Goal: Find specific fact: Find specific fact

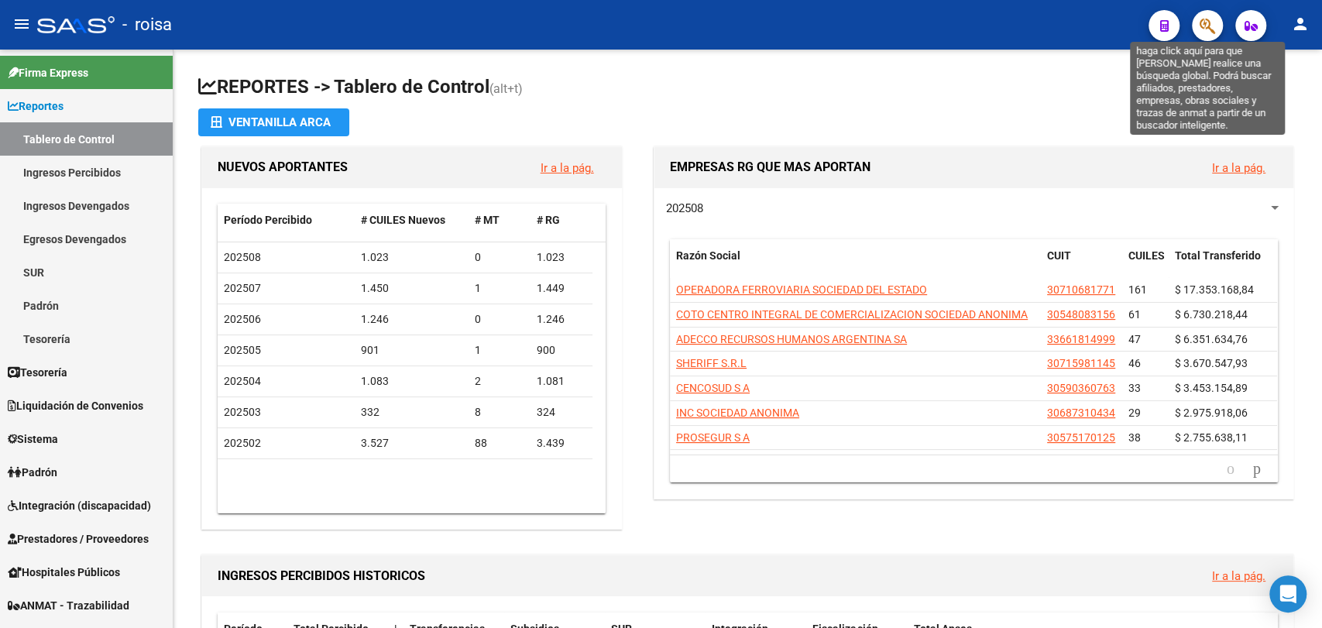
click at [1214, 25] on icon "button" at bounding box center [1206, 26] width 15 height 18
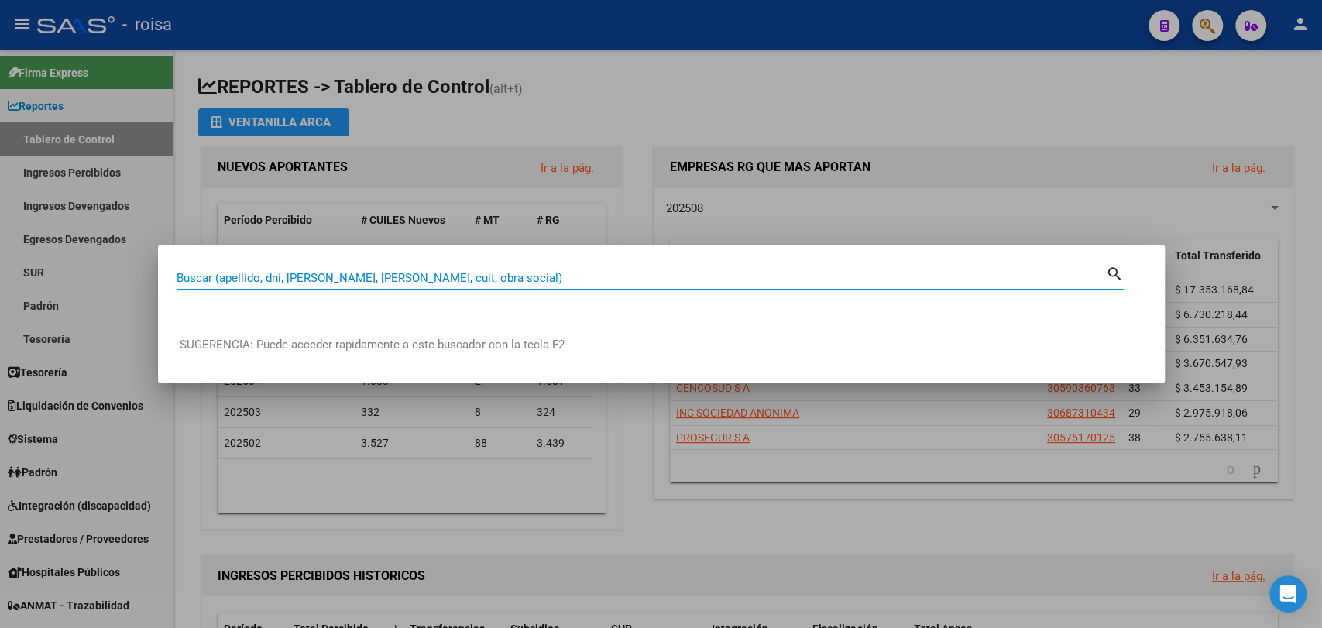
paste input "30374125"
type input "30374125"
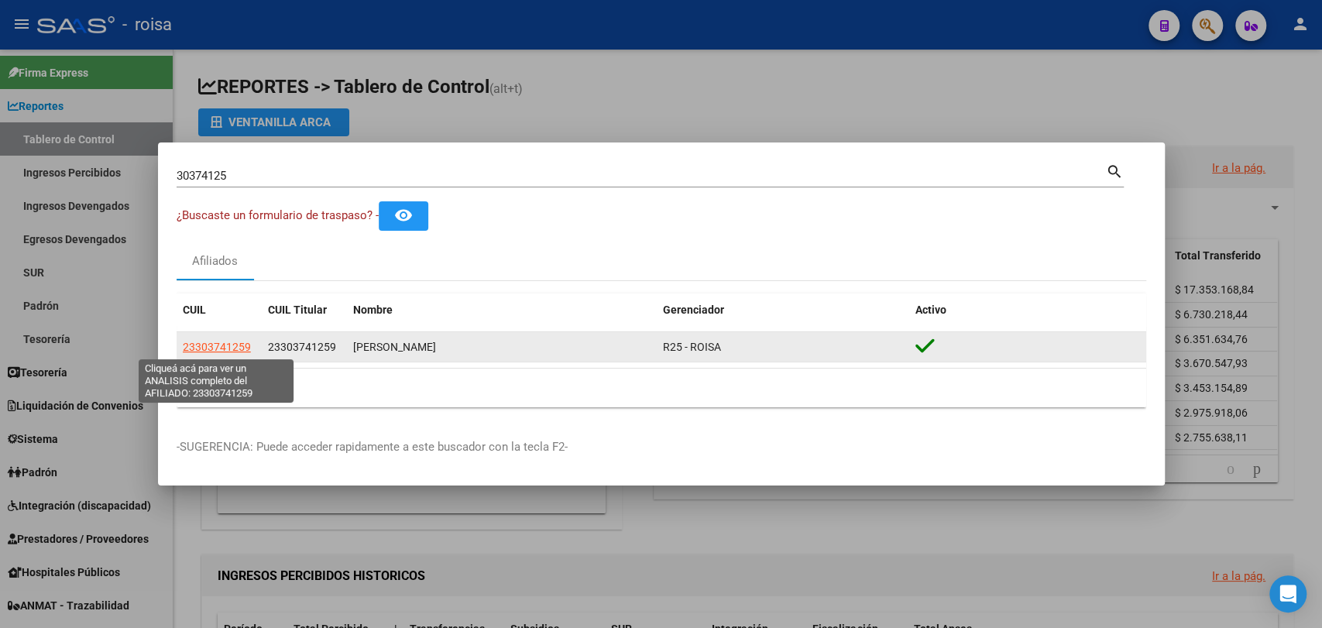
click at [214, 350] on span "23303741259" at bounding box center [217, 347] width 68 height 12
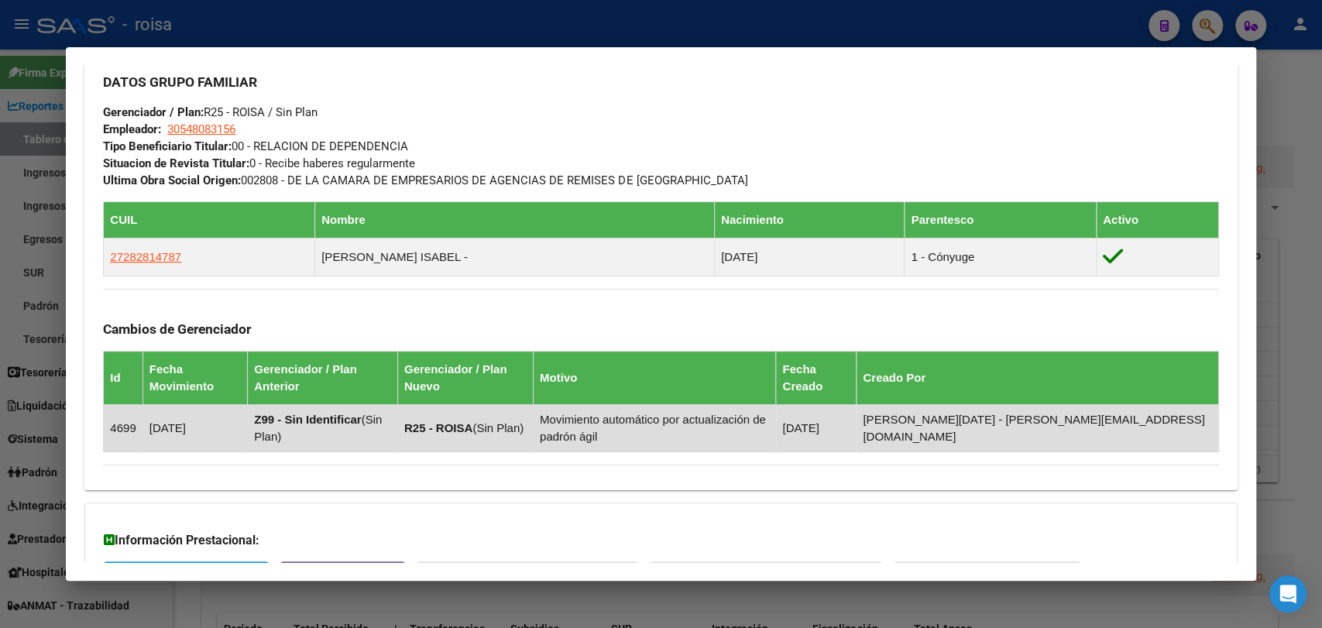
scroll to position [878, 0]
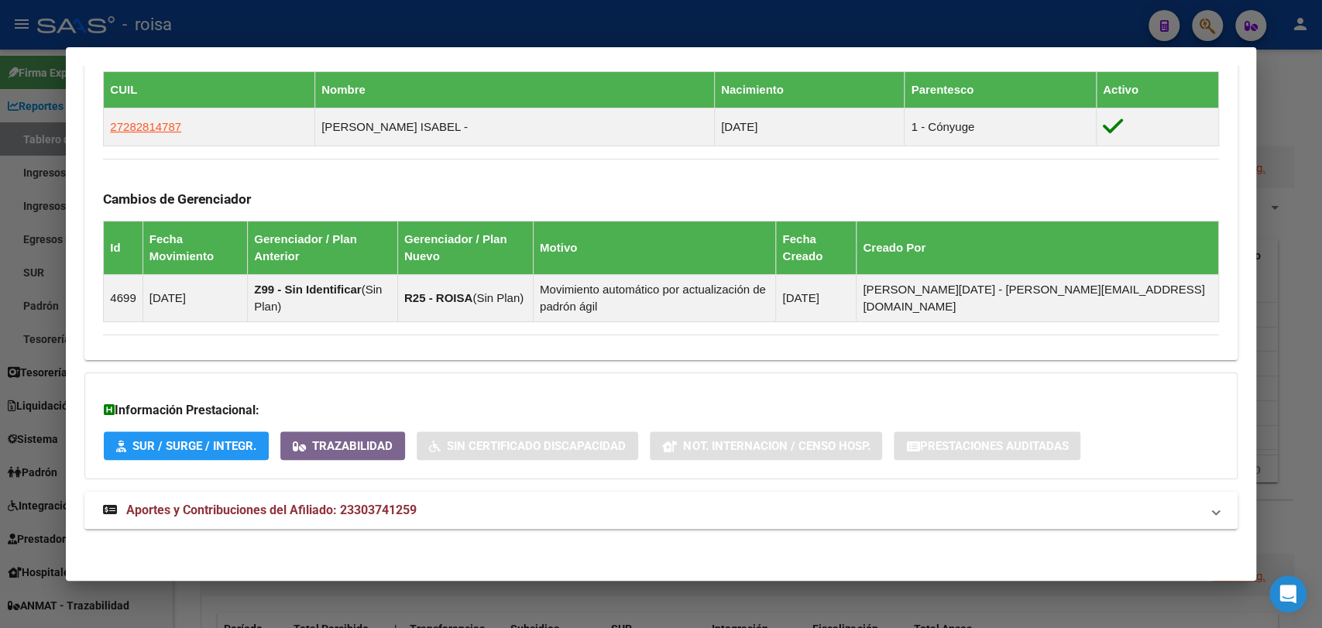
click at [252, 509] on span "Aportes y Contribuciones del Afiliado: 23303741259" at bounding box center [271, 509] width 290 height 15
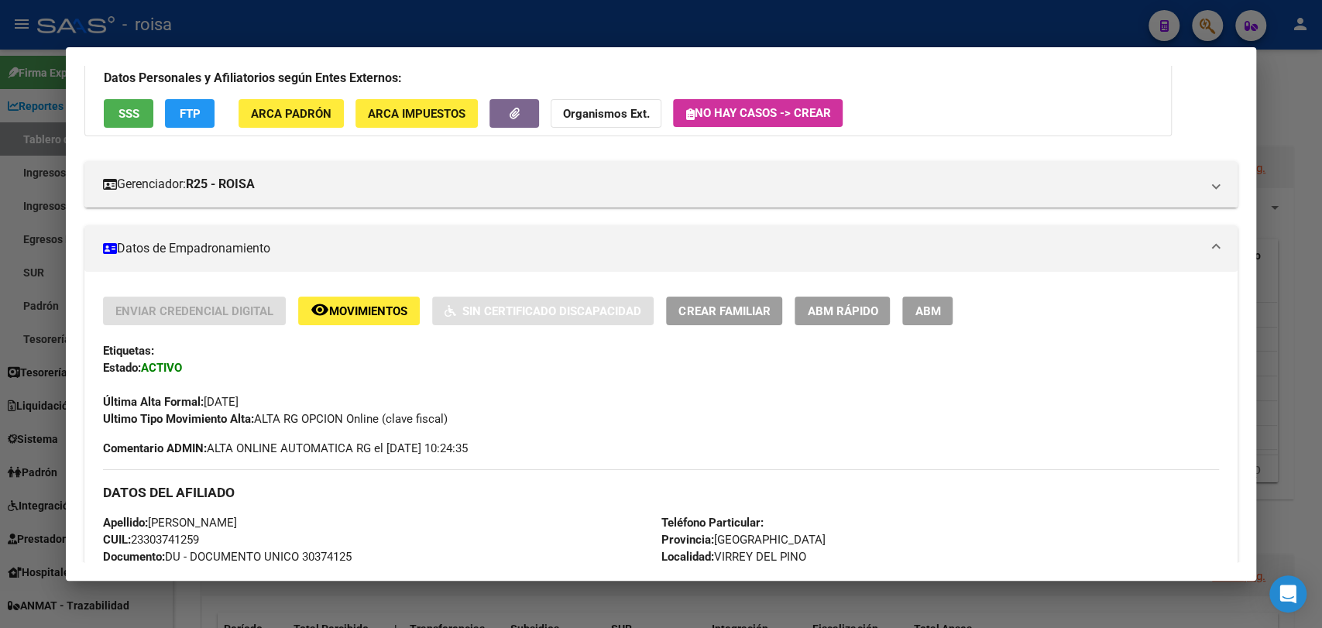
scroll to position [0, 0]
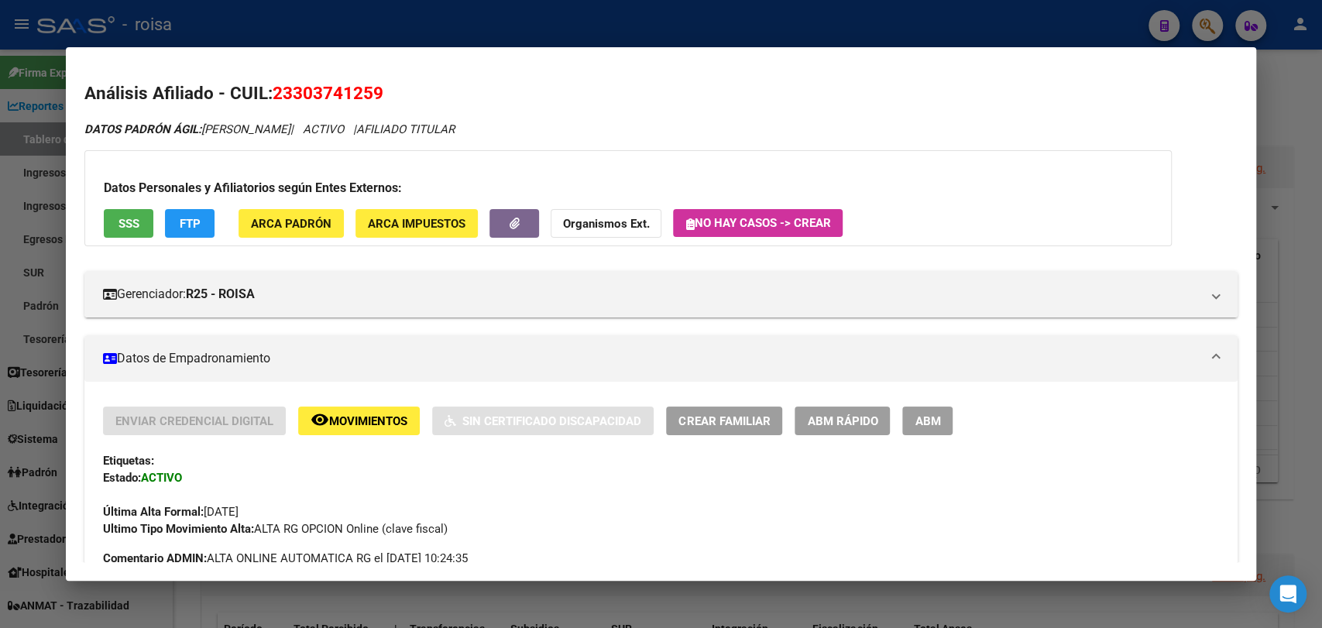
click at [328, 89] on span "23303741259" at bounding box center [328, 93] width 111 height 20
copy span "23303741259"
click at [349, 96] on span "23303741259" at bounding box center [328, 93] width 111 height 20
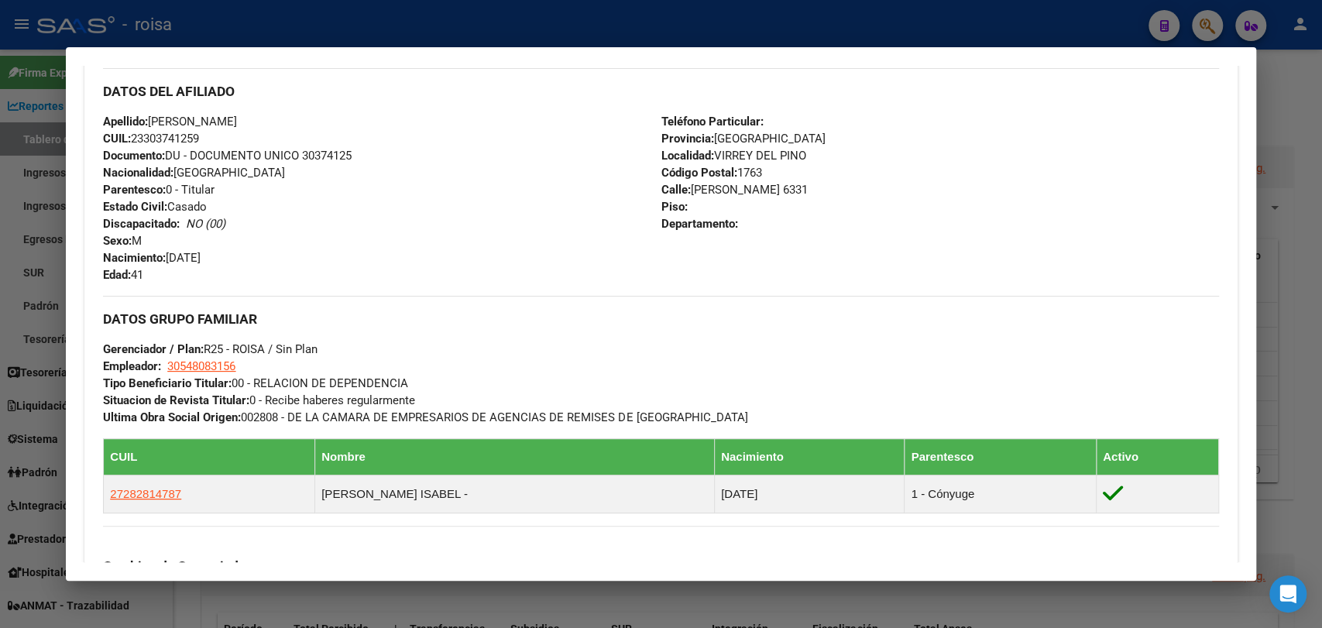
scroll to position [413, 0]
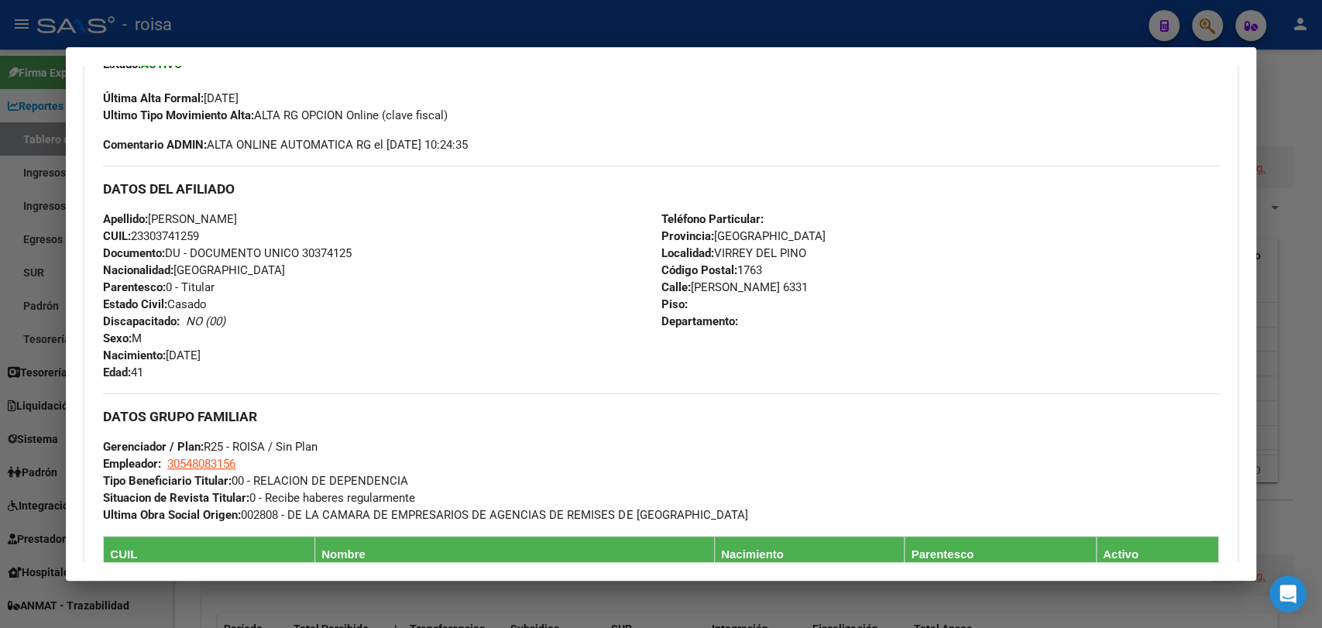
drag, startPoint x: 147, startPoint y: 236, endPoint x: 197, endPoint y: 242, distance: 50.7
click at [197, 242] on span "CUIL: 23303741259" at bounding box center [151, 236] width 96 height 14
copy span "30374125"
click at [1297, 218] on div at bounding box center [661, 314] width 1322 height 628
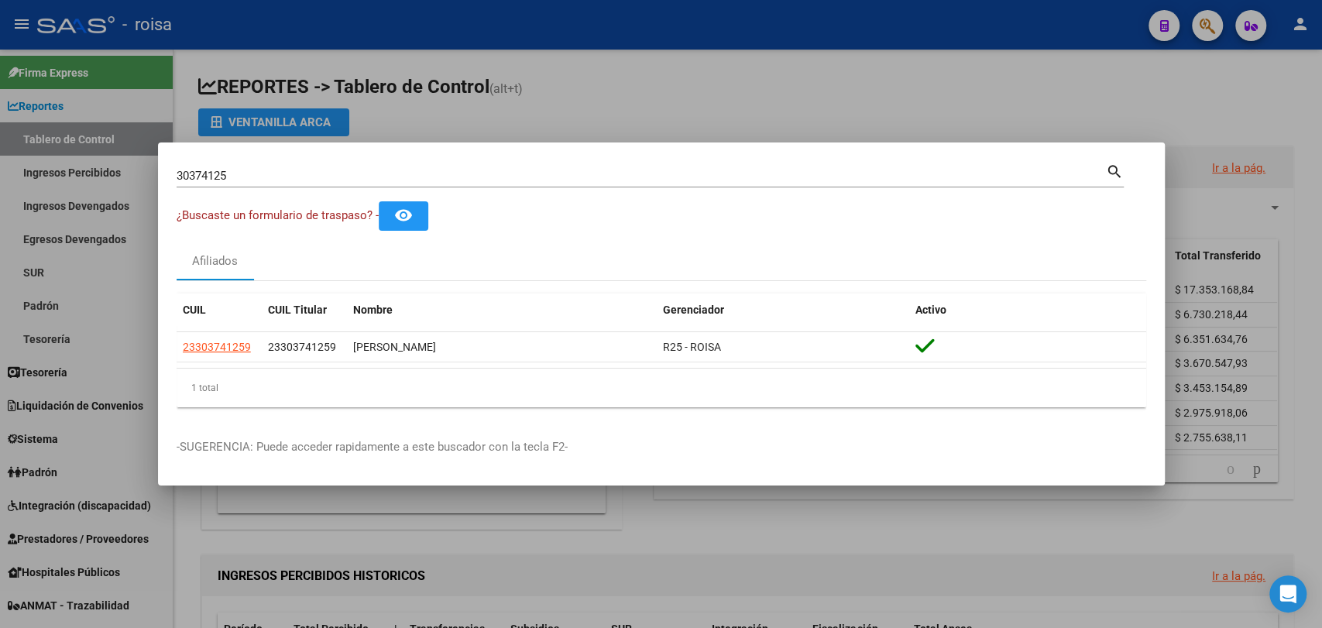
click at [1122, 522] on div at bounding box center [661, 314] width 1322 height 628
